Goal: Task Accomplishment & Management: Use online tool/utility

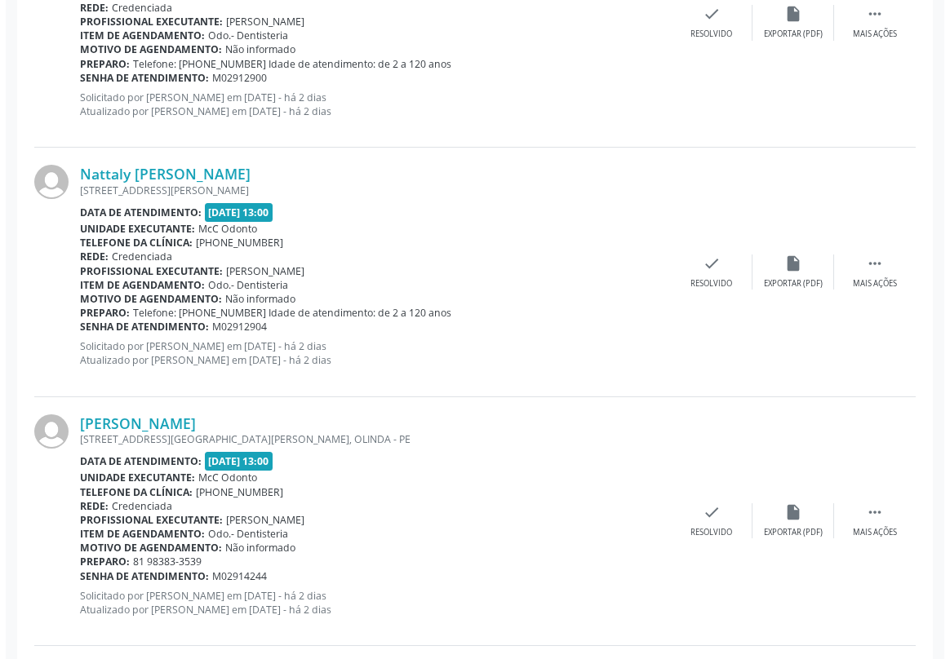
scroll to position [2892, 0]
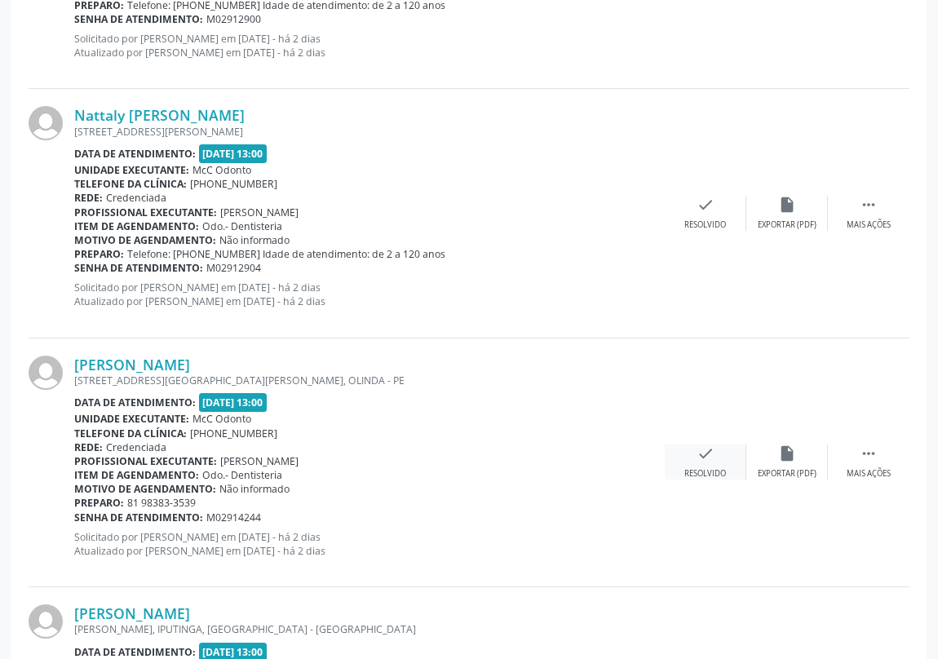
click at [701, 450] on icon "check" at bounding box center [706, 454] width 18 height 18
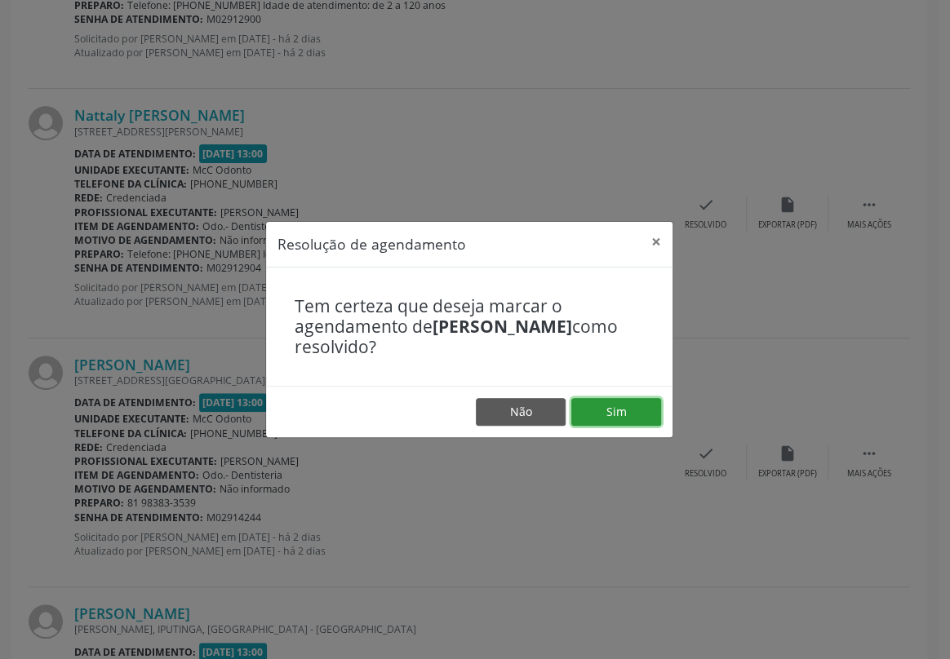
click at [617, 413] on button "Sim" at bounding box center [616, 412] width 90 height 28
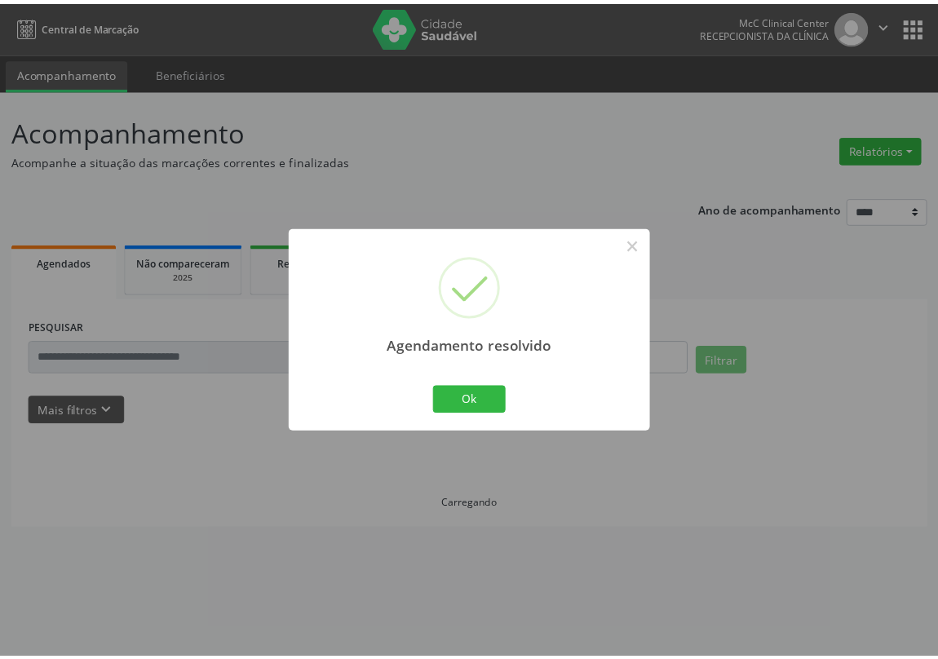
scroll to position [0, 0]
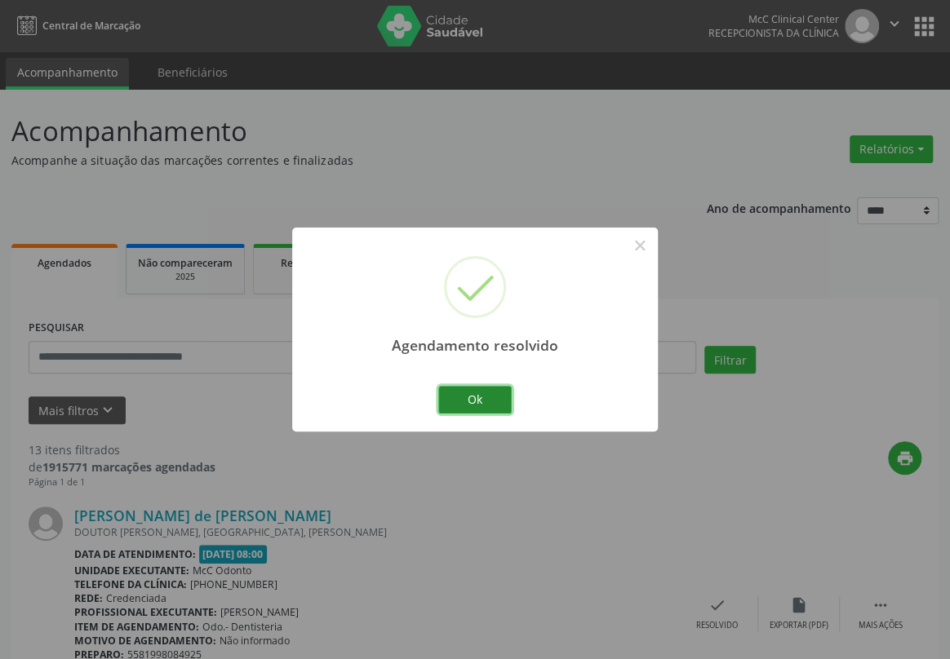
click at [468, 388] on button "Ok" at bounding box center [474, 400] width 73 height 28
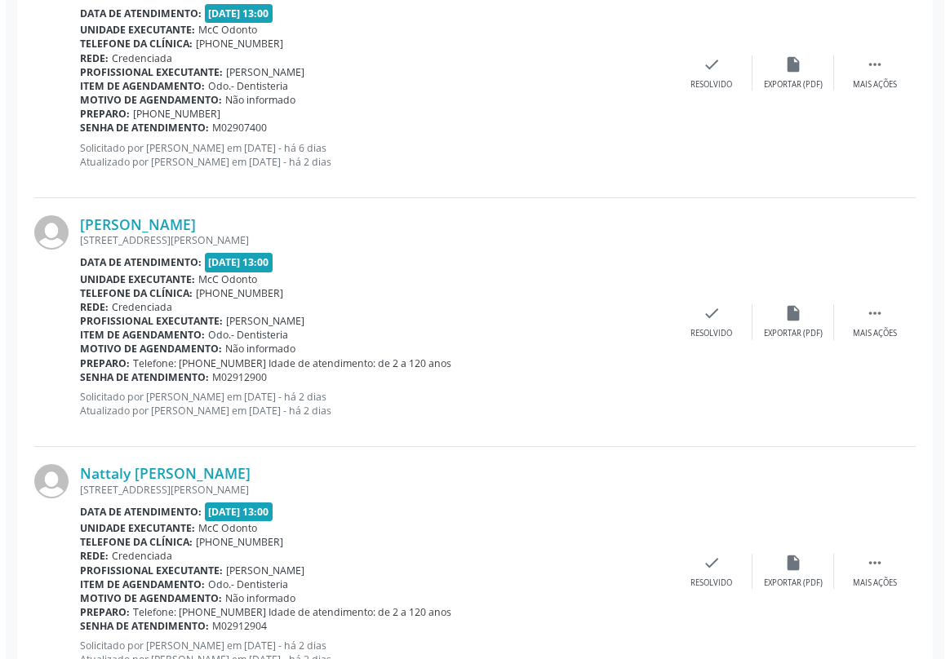
scroll to position [2521, 0]
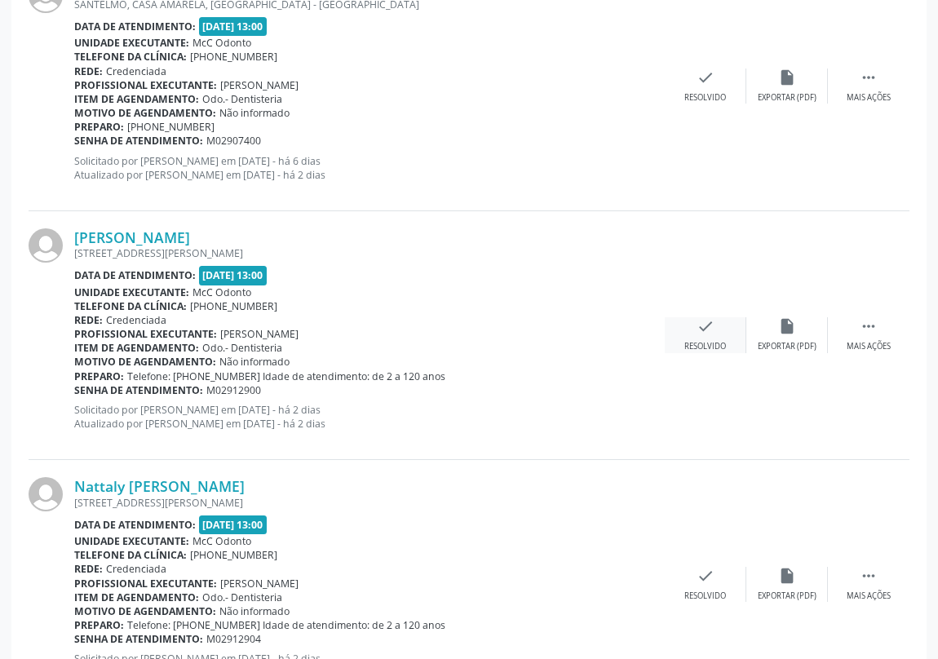
click at [705, 323] on icon "check" at bounding box center [706, 326] width 18 height 18
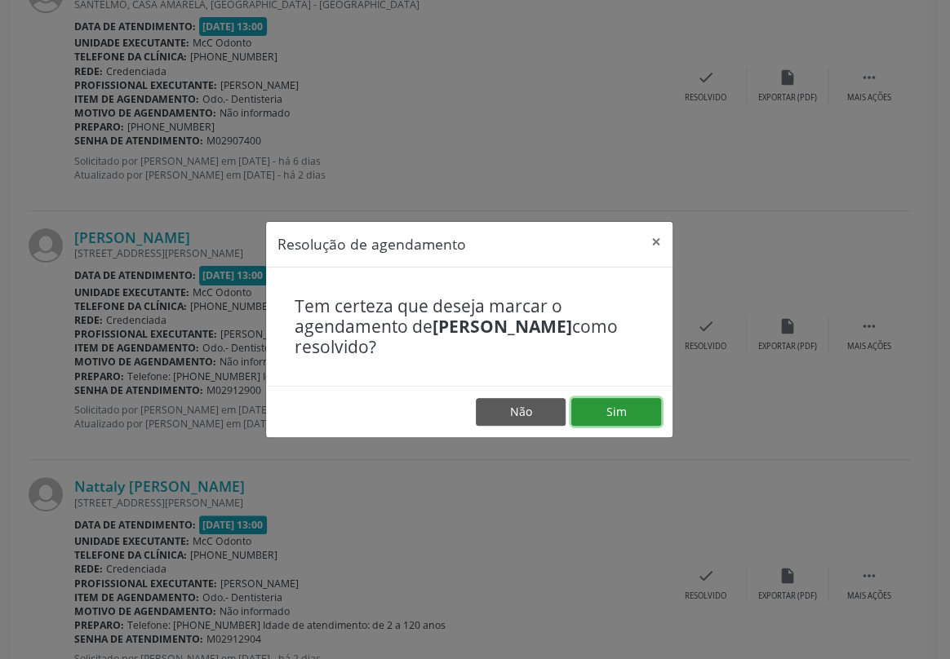
click at [608, 405] on button "Sim" at bounding box center [616, 412] width 90 height 28
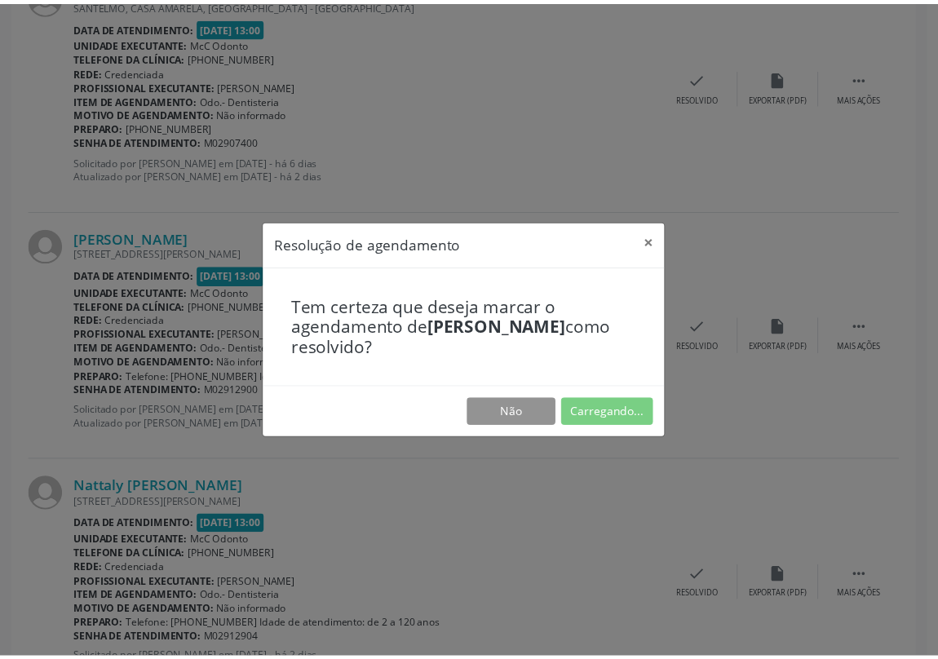
scroll to position [0, 0]
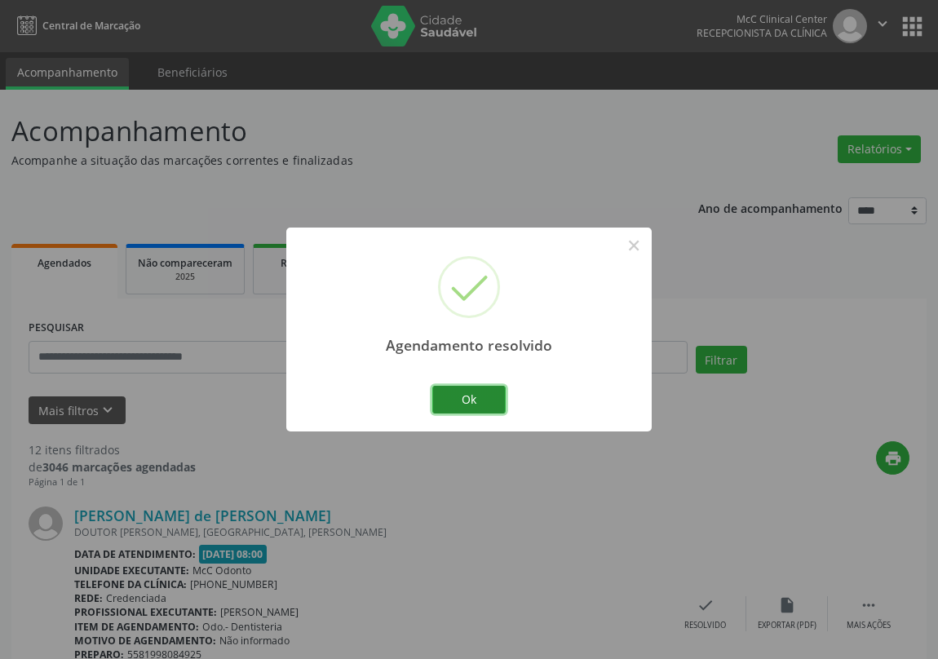
click at [457, 402] on button "Ok" at bounding box center [468, 400] width 73 height 28
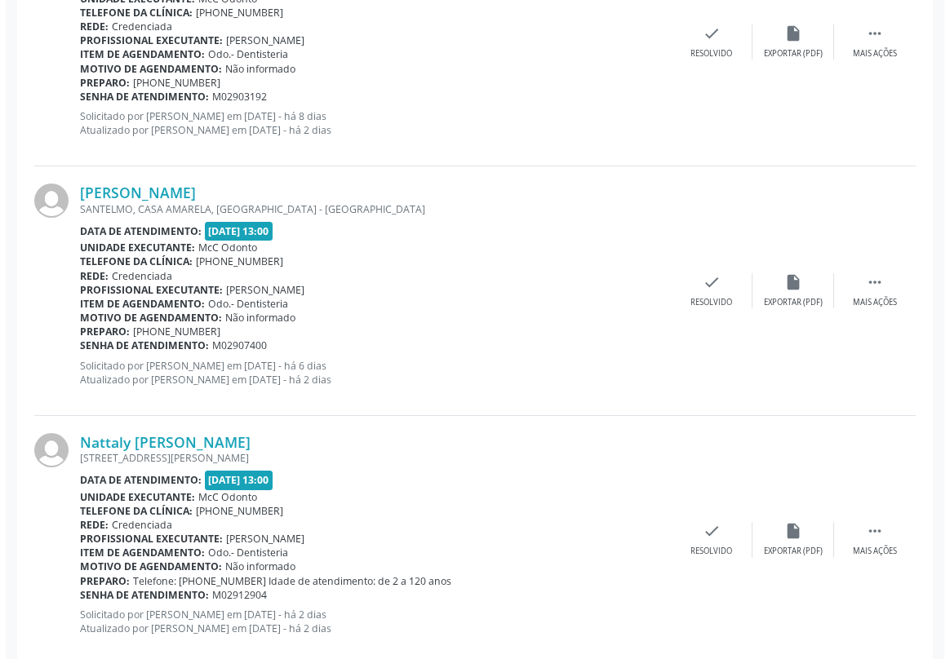
scroll to position [2448, 0]
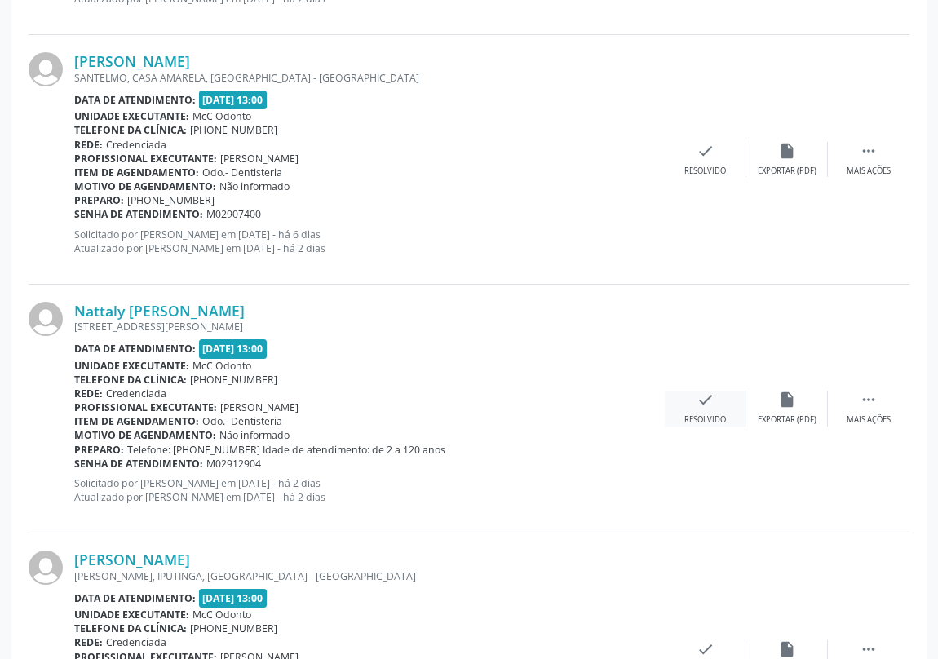
click at [702, 398] on icon "check" at bounding box center [706, 400] width 18 height 18
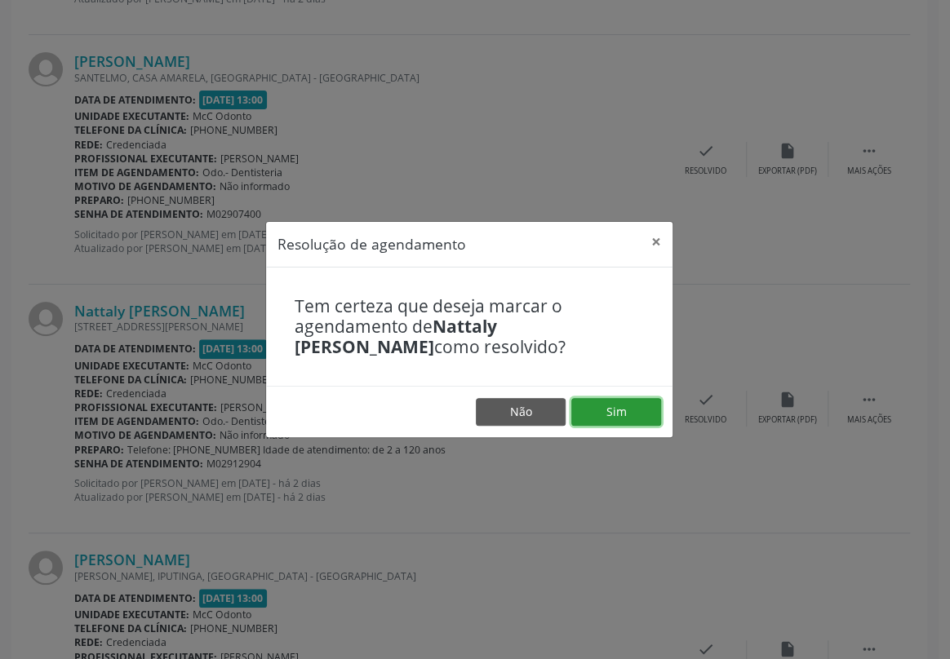
click at [635, 413] on button "Sim" at bounding box center [616, 412] width 90 height 28
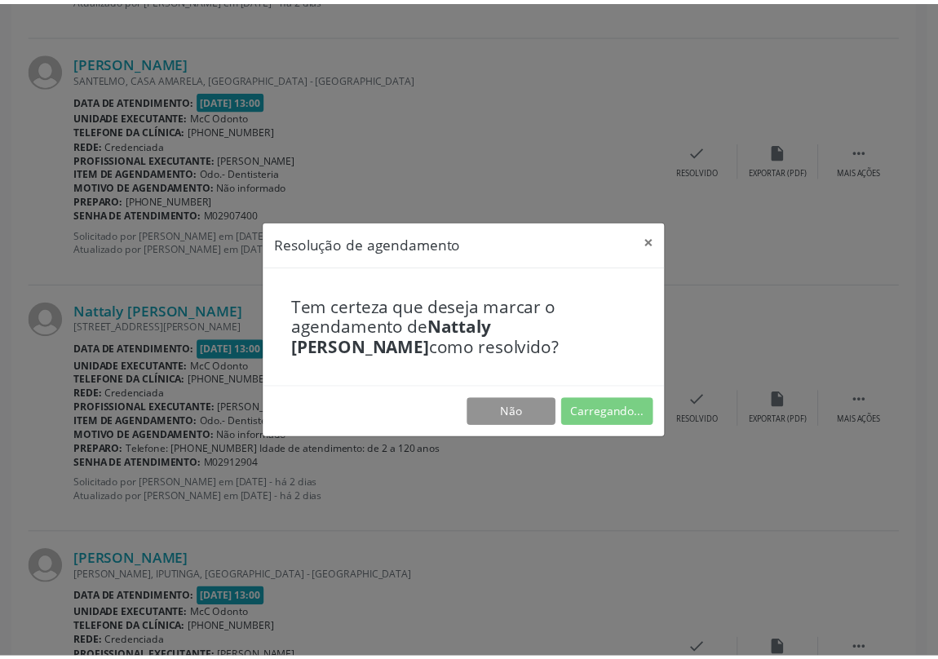
scroll to position [0, 0]
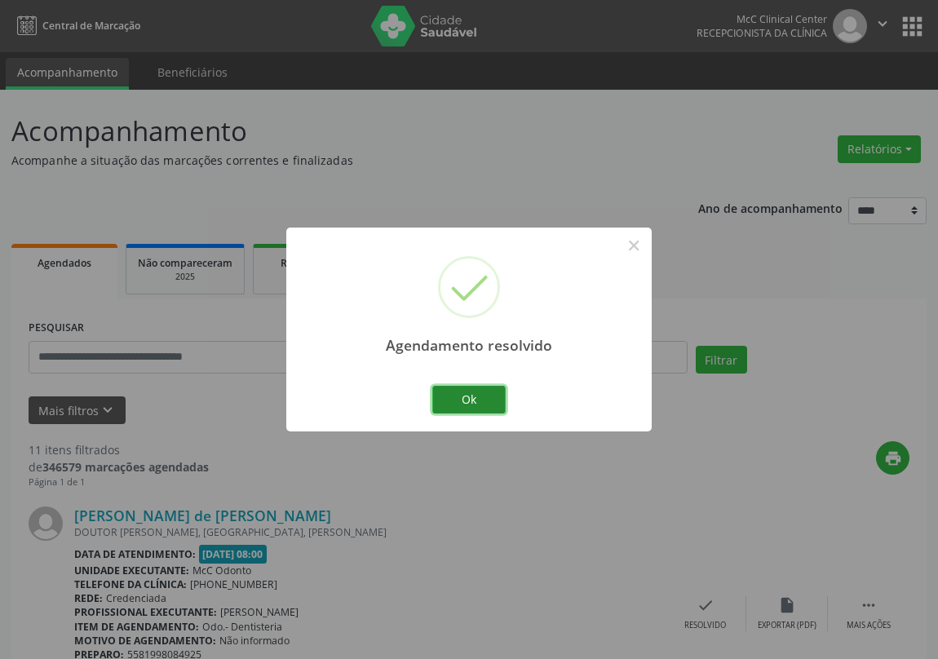
click at [481, 391] on button "Ok" at bounding box center [468, 400] width 73 height 28
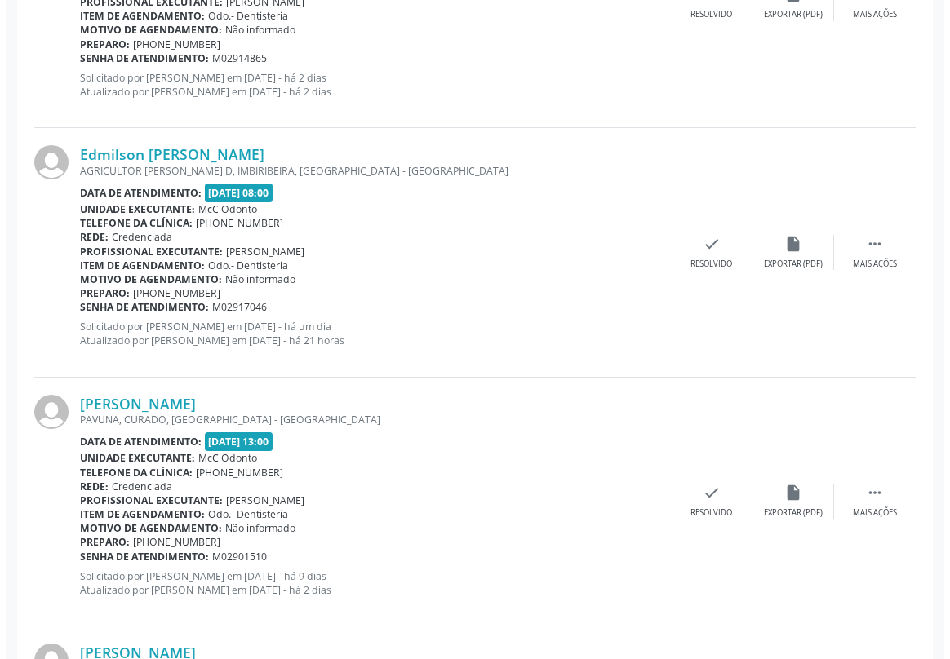
scroll to position [1779, 0]
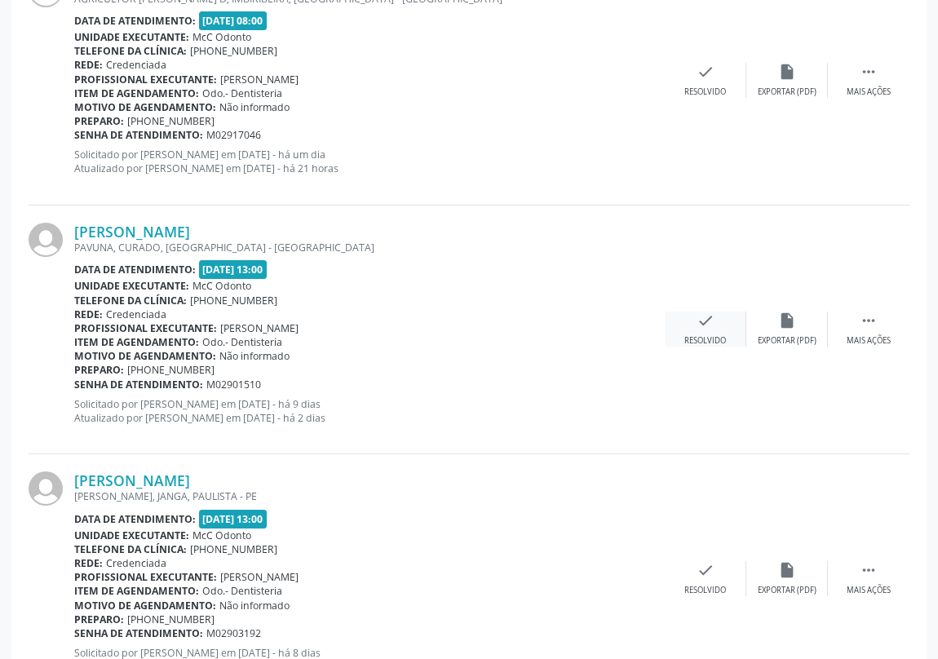
click at [707, 317] on icon "check" at bounding box center [706, 321] width 18 height 18
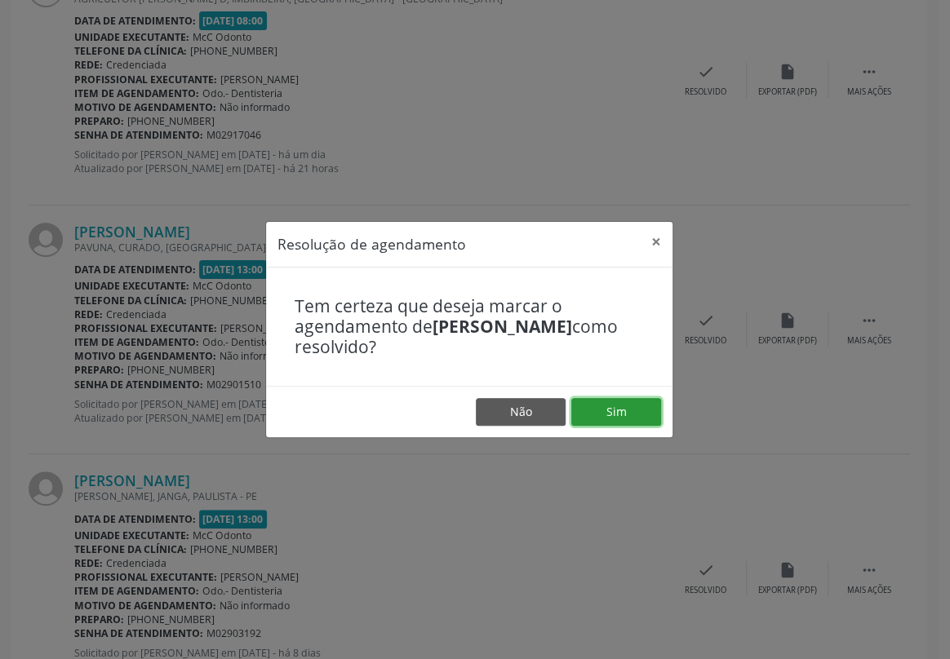
click at [618, 419] on button "Sim" at bounding box center [616, 412] width 90 height 28
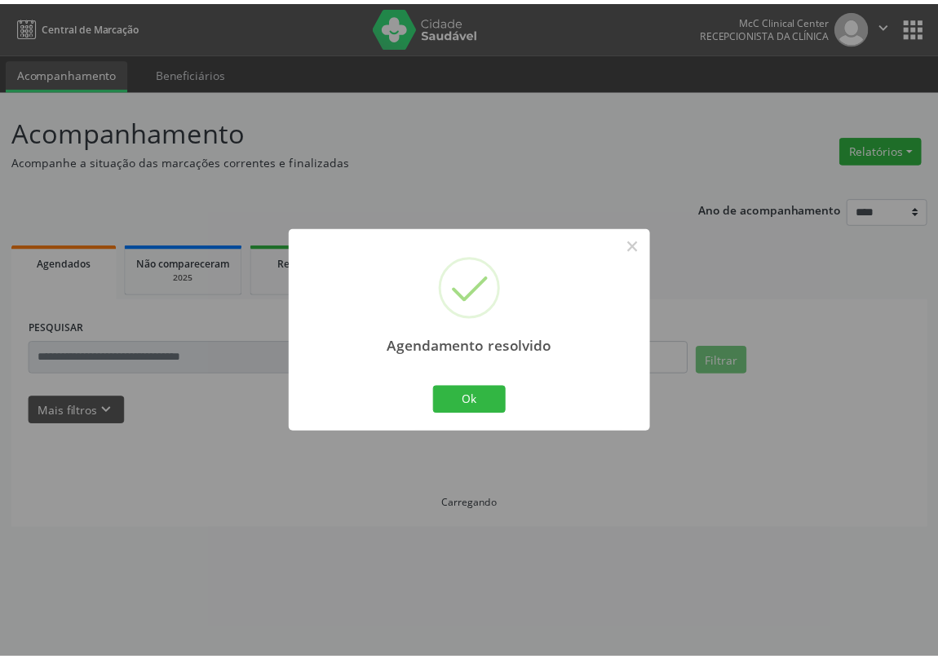
scroll to position [0, 0]
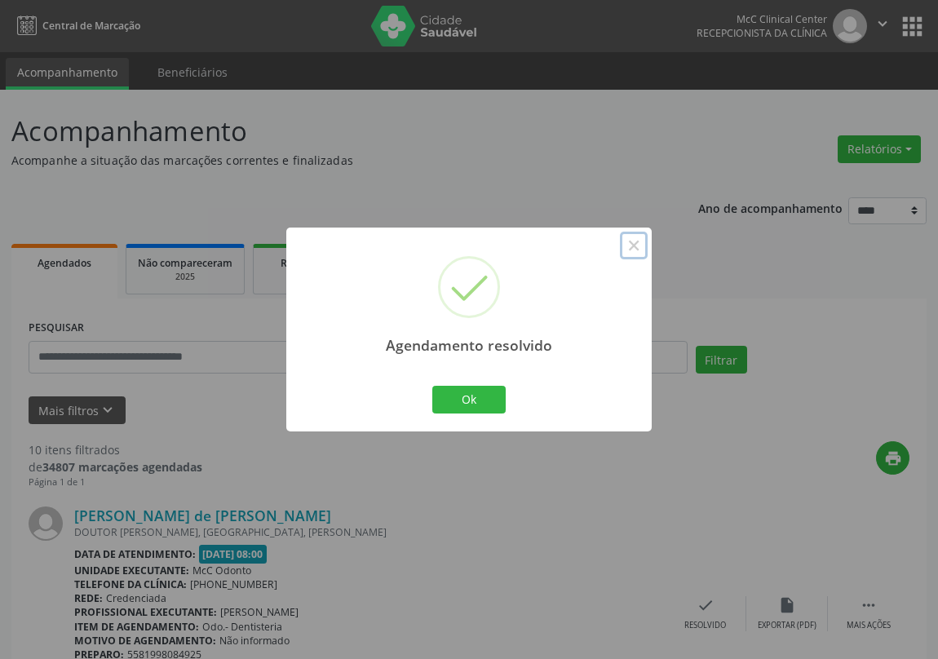
drag, startPoint x: 640, startPoint y: 245, endPoint x: 602, endPoint y: 204, distance: 55.4
click at [631, 241] on button "×" at bounding box center [634, 246] width 28 height 28
